Goal: Find specific page/section: Find specific page/section

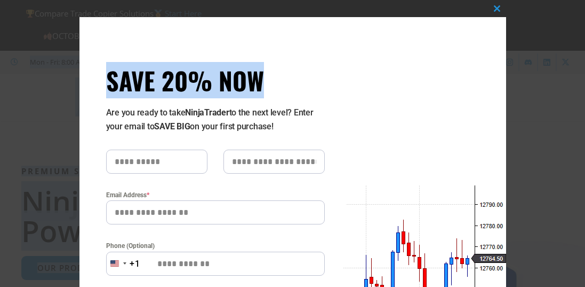
drag, startPoint x: 584, startPoint y: 20, endPoint x: 586, endPoint y: 31, distance: 11.9
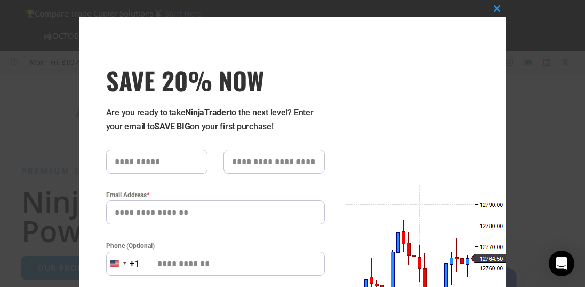
drag, startPoint x: 468, startPoint y: 206, endPoint x: 402, endPoint y: 269, distance: 91.0
click at [402, 269] on div "Close this module SAVE 20% NOW Are you ready to take NinjaTrader to the next le…" at bounding box center [293, 284] width 427 height 535
drag, startPoint x: 389, startPoint y: 257, endPoint x: 406, endPoint y: 104, distance: 154.0
click at [406, 104] on div "Close this module SAVE 20% NOW Are you ready to take NinjaTrader to the next le…" at bounding box center [293, 284] width 427 height 535
click at [492, 9] on span "SAVE 20% NOW popup" at bounding box center [497, 8] width 17 height 6
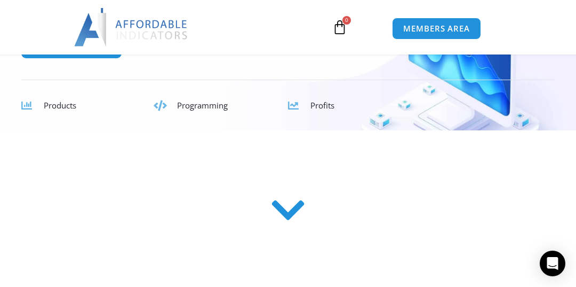
scroll to position [231, 0]
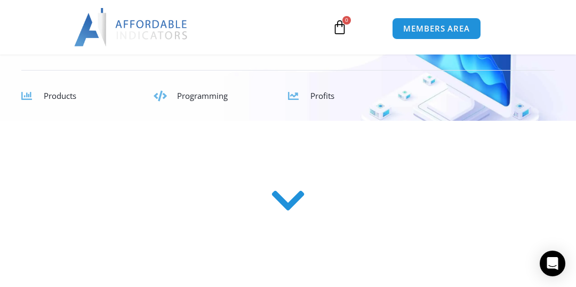
click at [25, 96] on icon at bounding box center [26, 96] width 11 height 11
click at [60, 99] on span "Products" at bounding box center [60, 95] width 33 height 11
click at [290, 201] on icon at bounding box center [288, 200] width 38 height 38
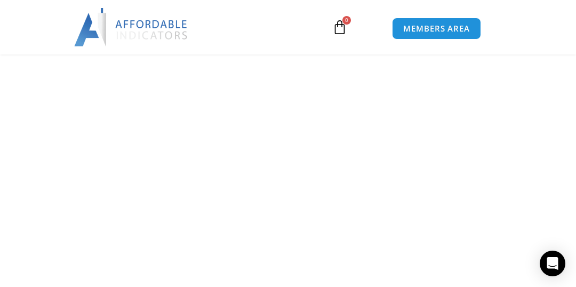
scroll to position [3125, 0]
